Goal: Navigation & Orientation: Find specific page/section

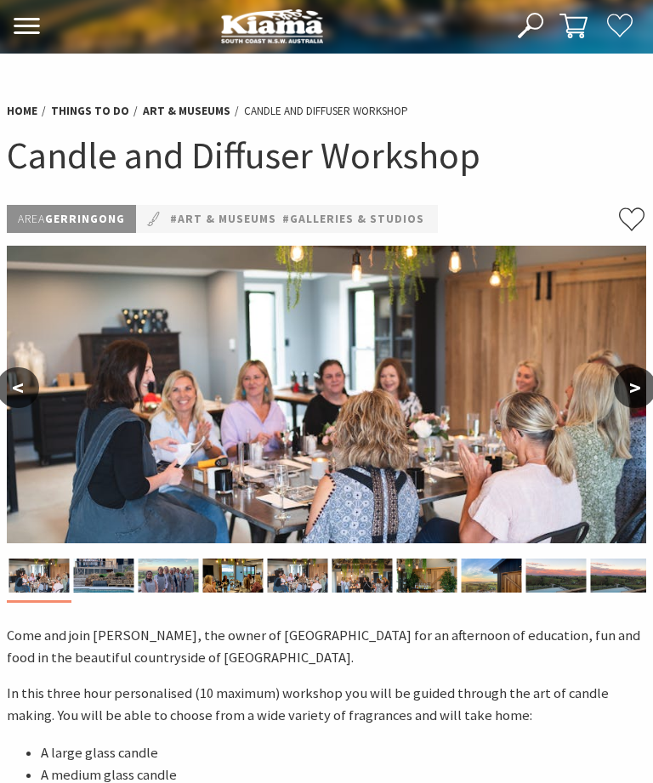
click at [31, 26] on use at bounding box center [27, 26] width 26 height 16
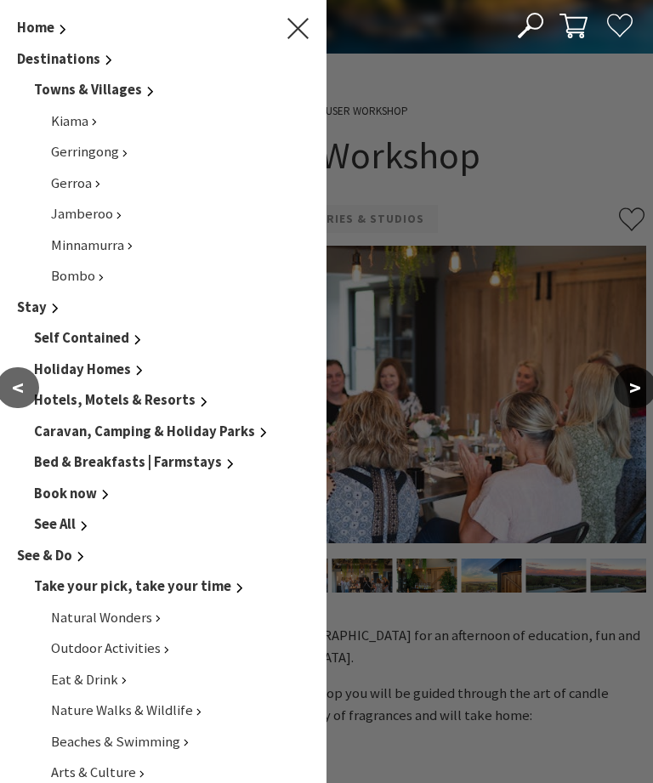
click at [123, 157] on link "Gerringong" at bounding box center [89, 152] width 77 height 18
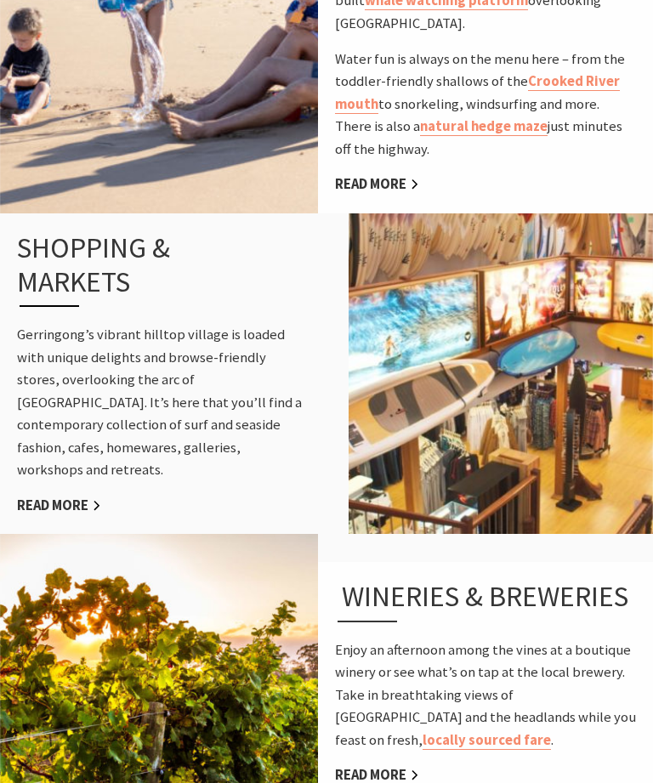
scroll to position [1502, 0]
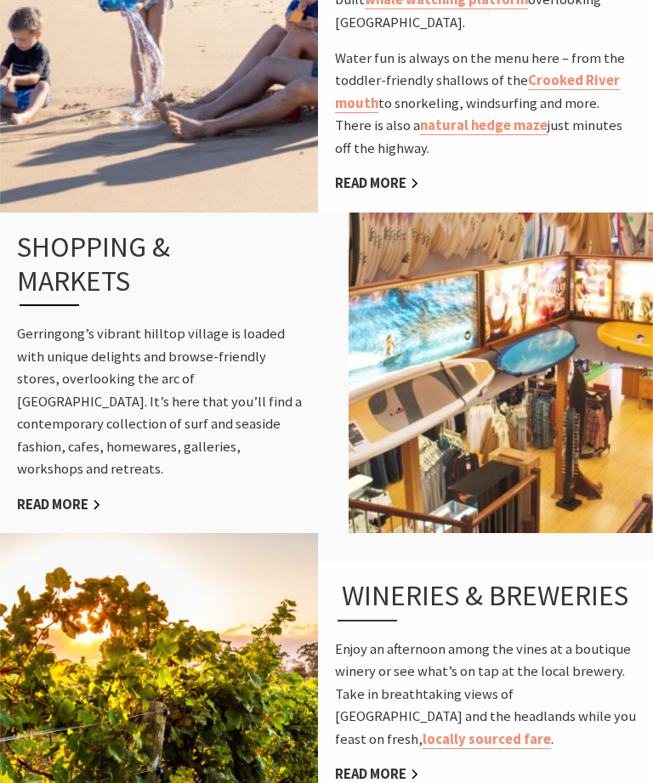
click at [57, 497] on link "Read More" at bounding box center [59, 506] width 84 height 19
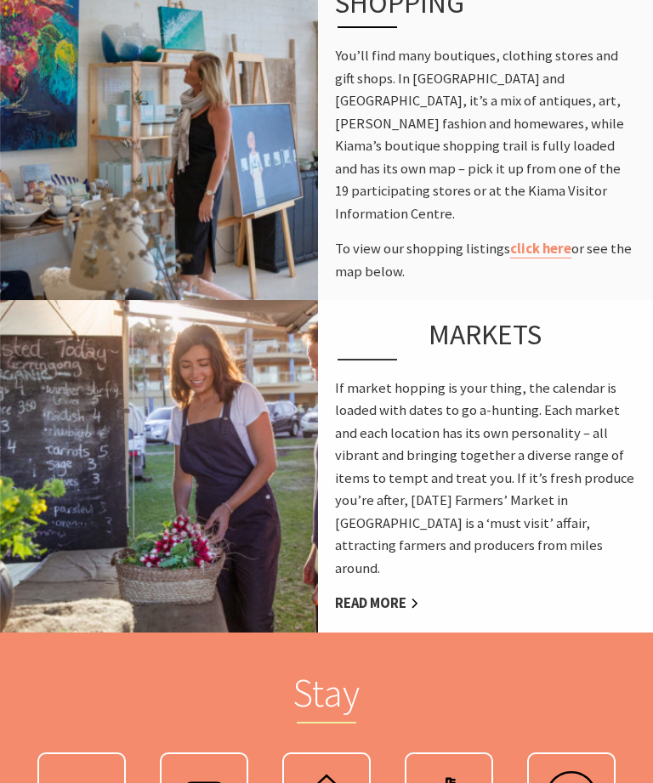
scroll to position [801, 0]
click at [389, 610] on link "Read More" at bounding box center [377, 604] width 84 height 19
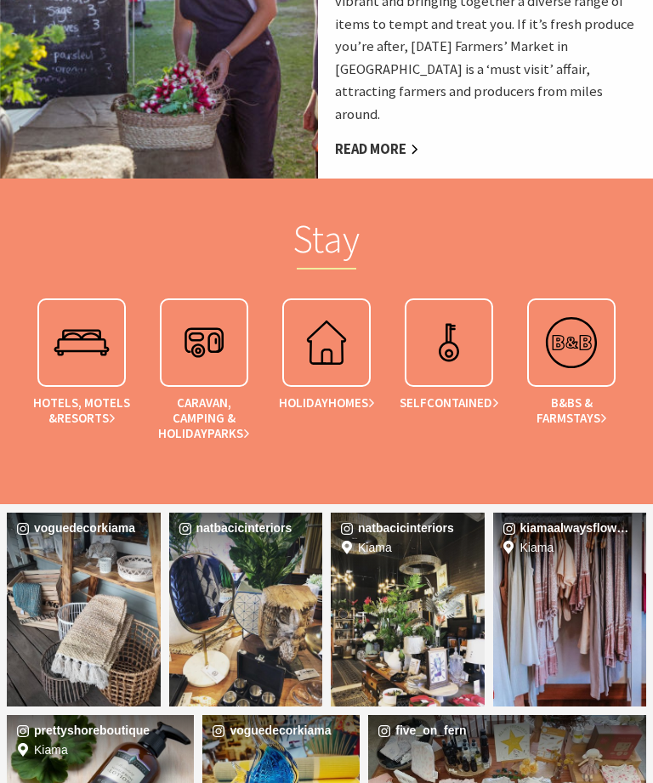
scroll to position [1255, 0]
click at [342, 400] on span "Homes" at bounding box center [351, 403] width 47 height 15
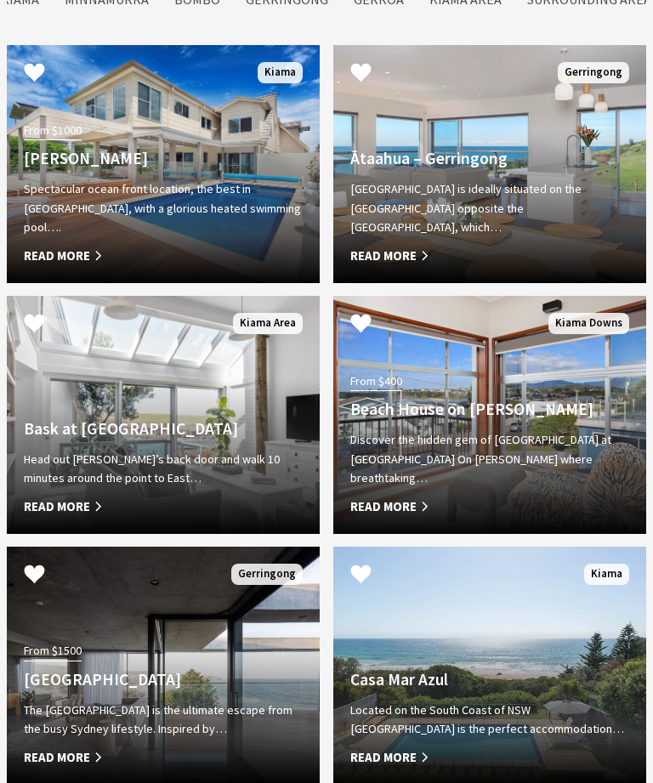
scroll to position [1466, 0]
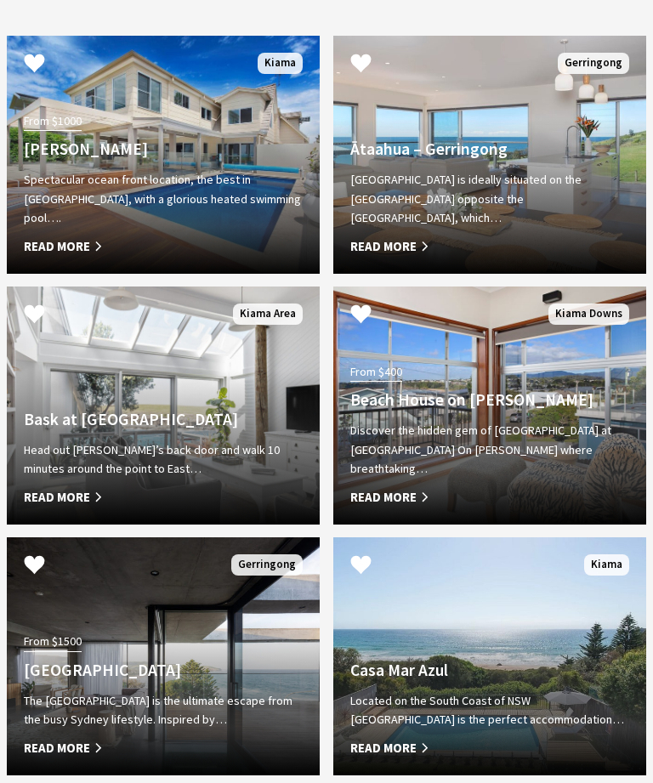
click at [73, 479] on p "Head out Bask’s back door and walk 10 minutes around the point to East…" at bounding box center [163, 460] width 279 height 38
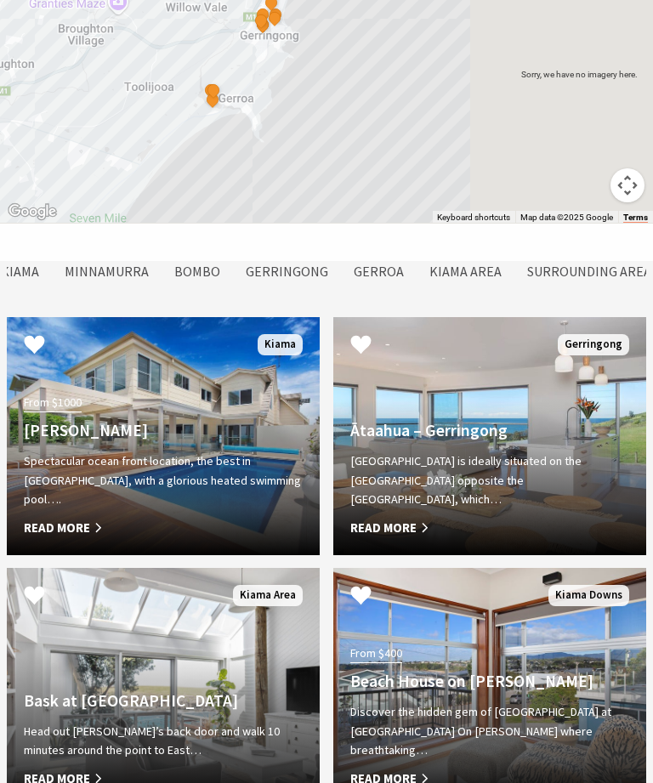
scroll to position [1187, 0]
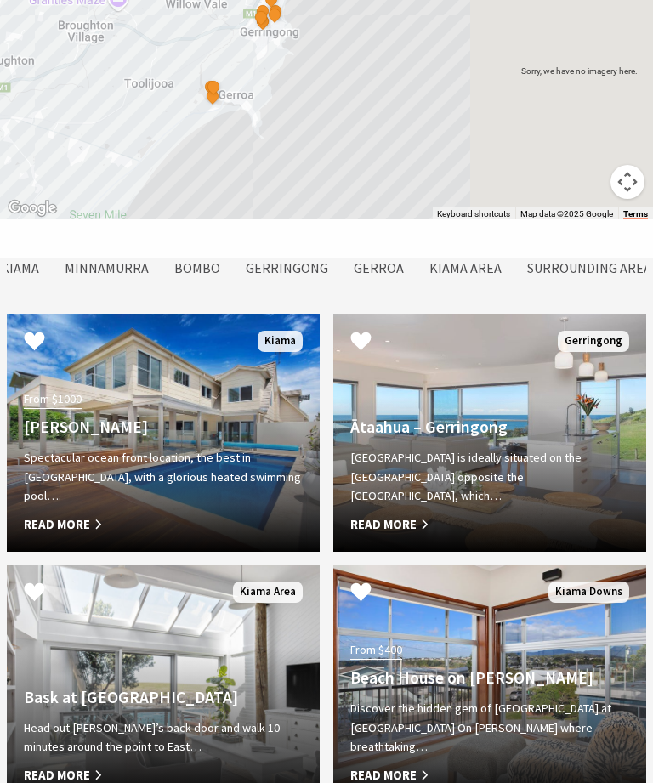
click at [71, 535] on div "From $1000 Amaroo Kiama Spectacular ocean front location, the best in Kiama, wi…" at bounding box center [163, 461] width 313 height 147
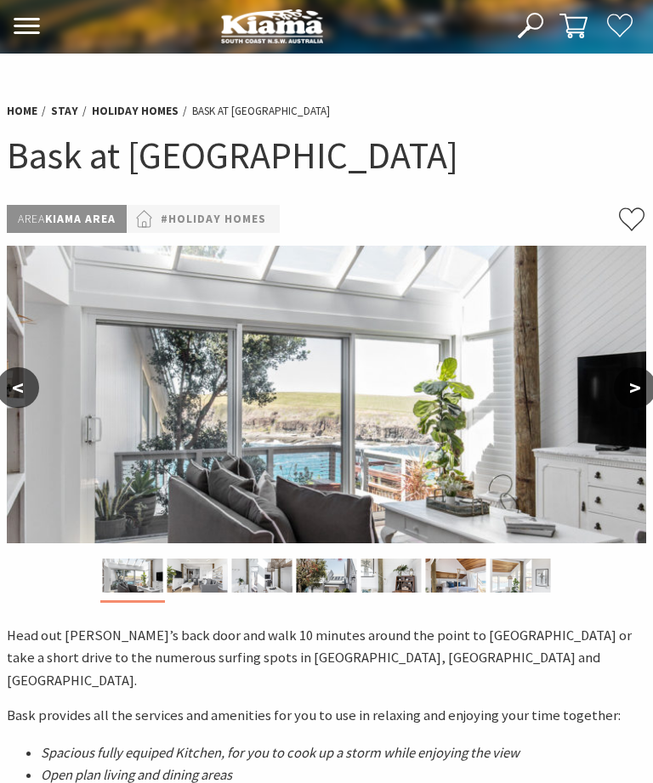
click at [631, 388] on button ">" at bounding box center [635, 387] width 43 height 41
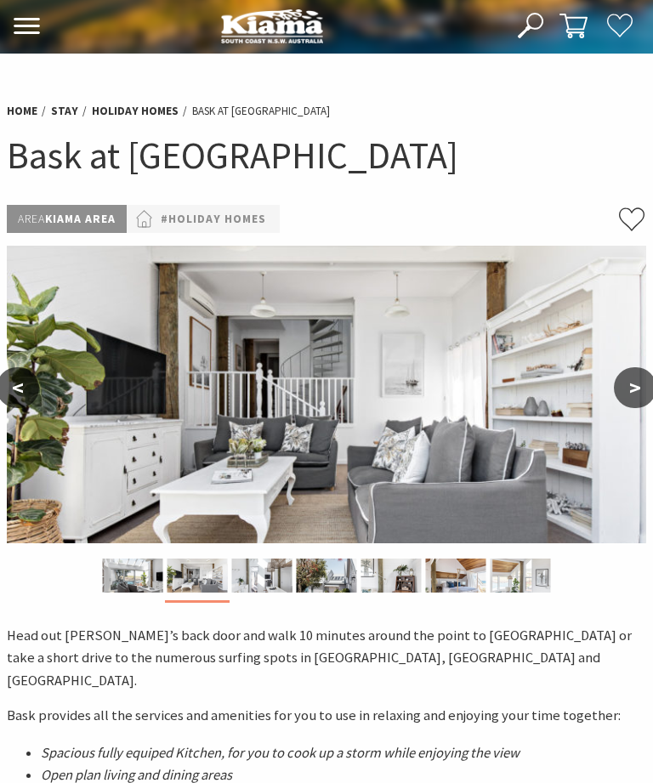
click at [635, 387] on button ">" at bounding box center [635, 387] width 43 height 41
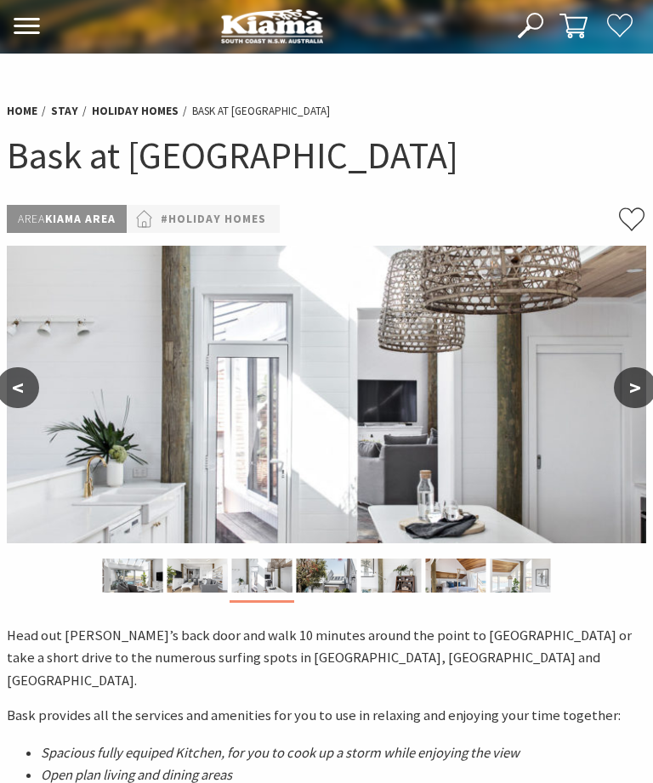
click at [637, 387] on button ">" at bounding box center [635, 387] width 43 height 41
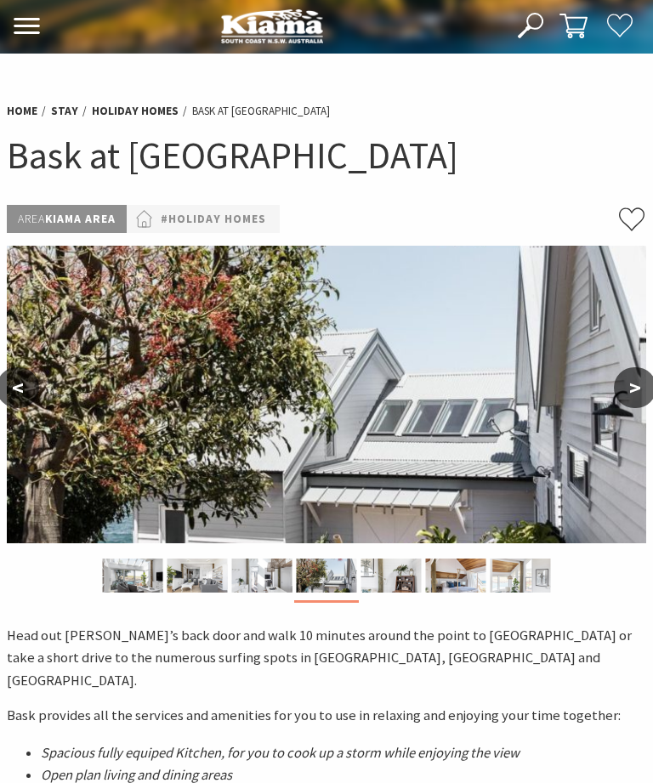
click at [646, 379] on button ">" at bounding box center [635, 387] width 43 height 41
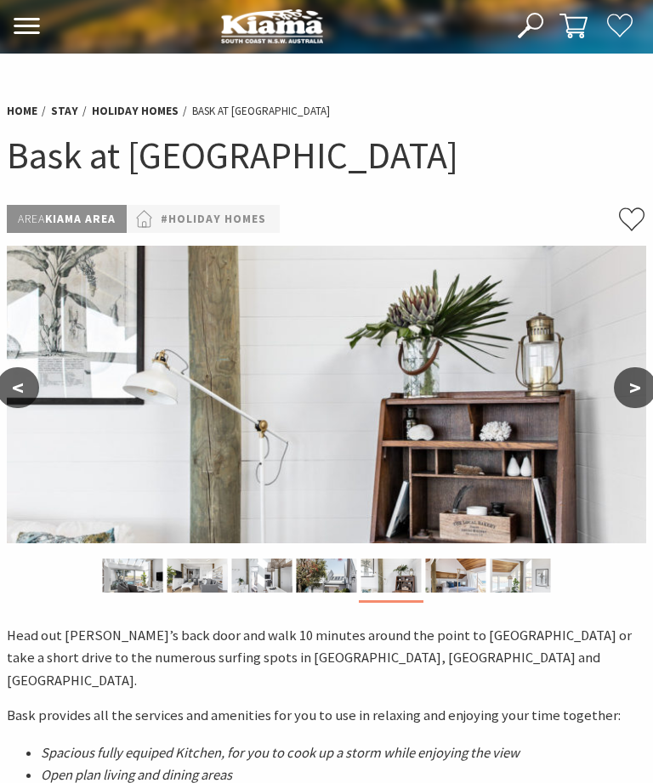
click at [632, 383] on button ">" at bounding box center [635, 387] width 43 height 41
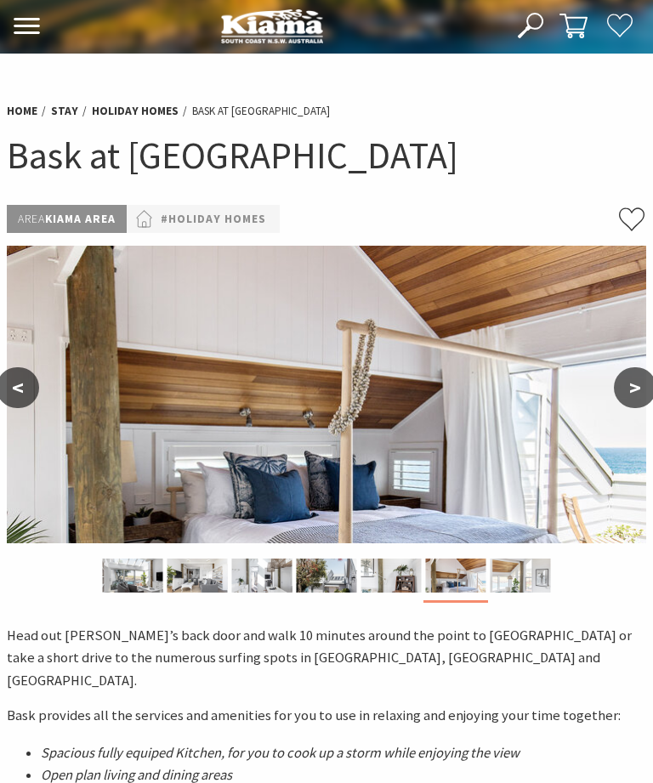
click at [639, 379] on button ">" at bounding box center [635, 387] width 43 height 41
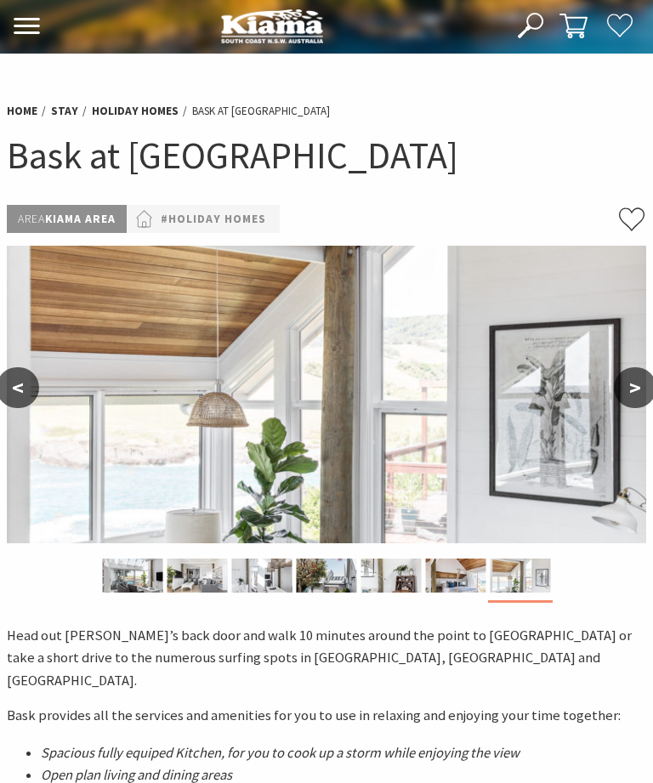
click at [632, 384] on button ">" at bounding box center [635, 387] width 43 height 41
click at [630, 379] on button ">" at bounding box center [635, 387] width 43 height 41
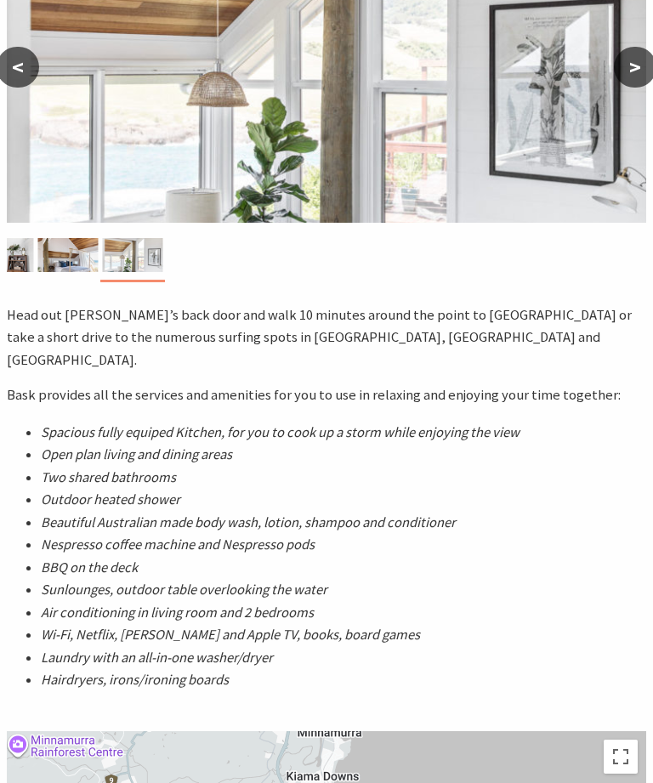
scroll to position [310, 0]
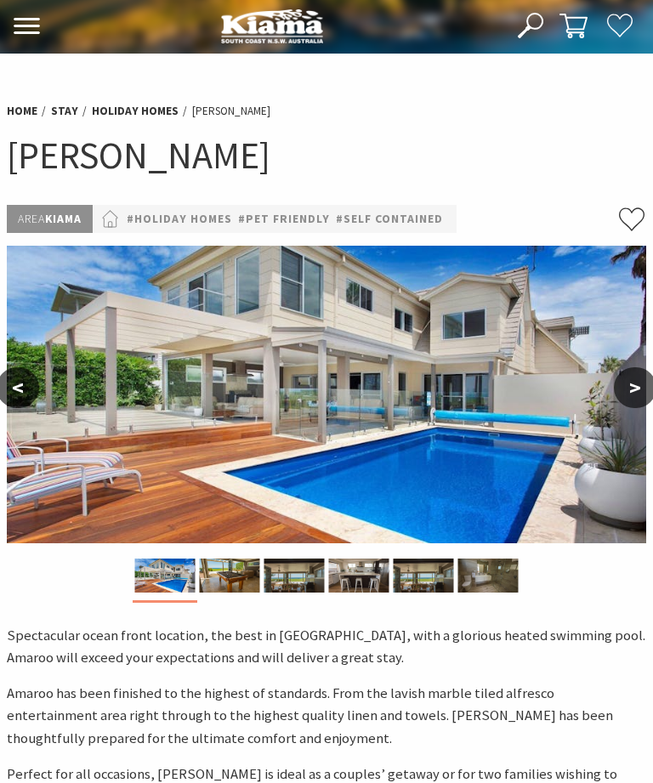
click at [628, 379] on button ">" at bounding box center [635, 387] width 43 height 41
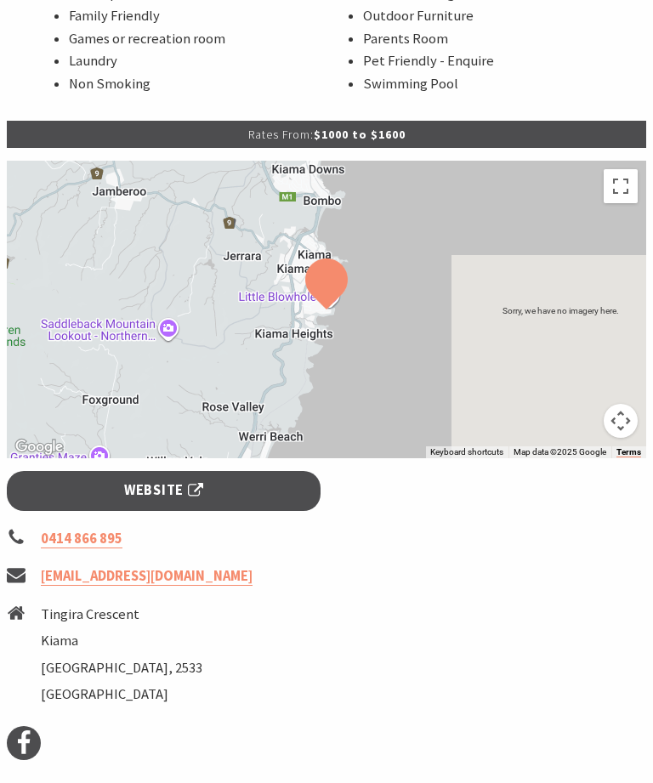
scroll to position [1170, 0]
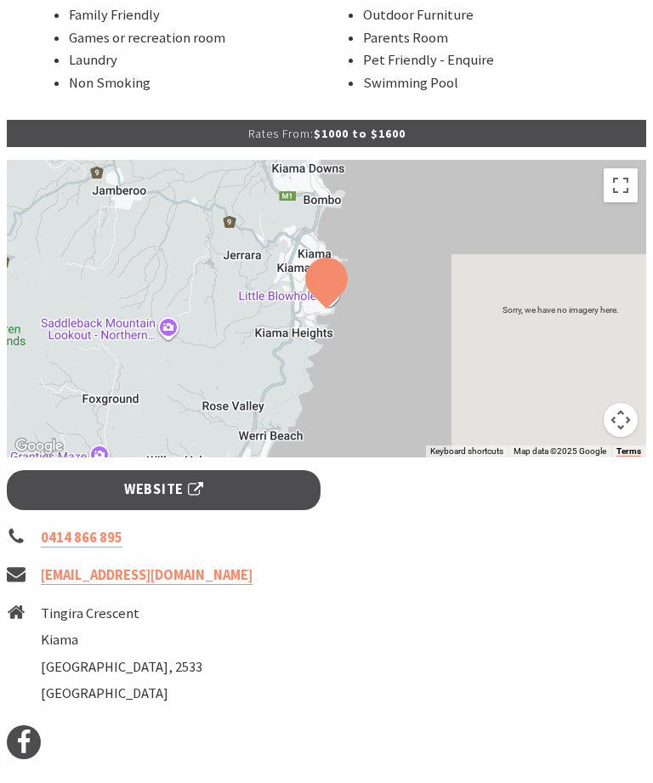
click at [215, 492] on link "Website" at bounding box center [164, 491] width 314 height 40
